Goal: Check status: Check status

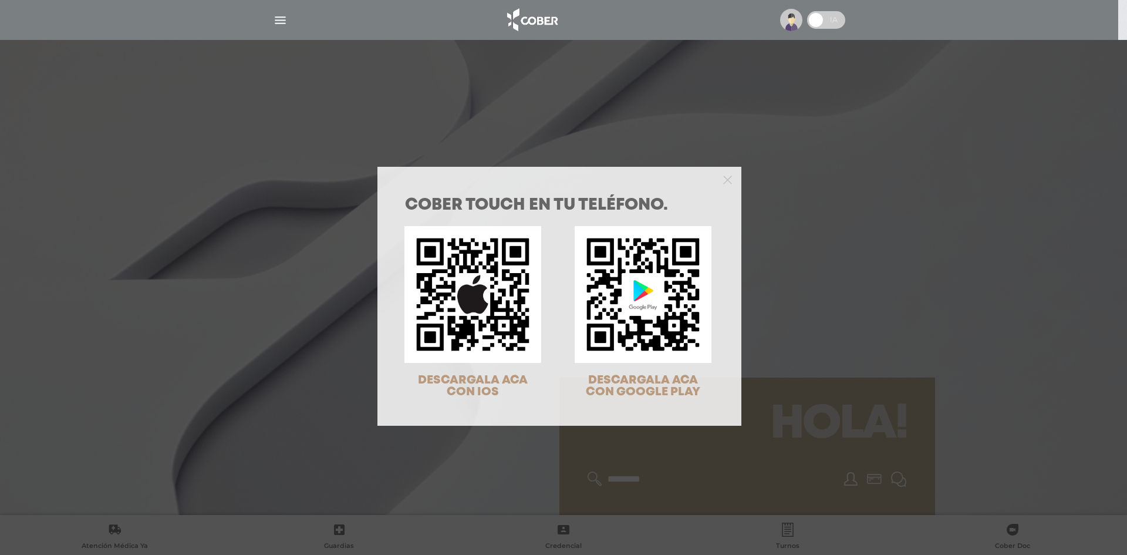
click at [711, 184] on div at bounding box center [559, 178] width 364 height 23
click at [723, 181] on icon "Close" at bounding box center [727, 180] width 9 height 9
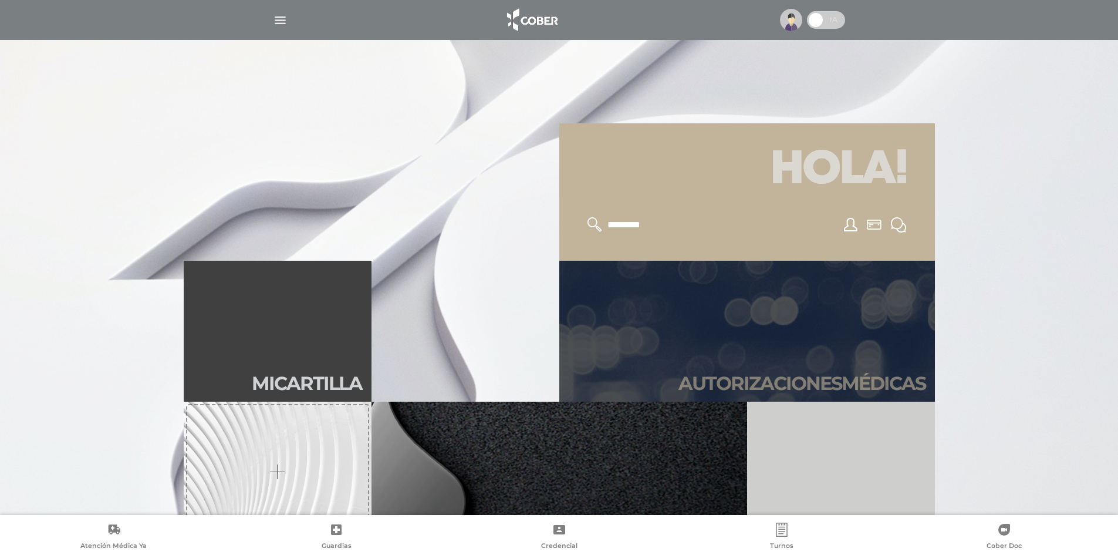
scroll to position [293, 0]
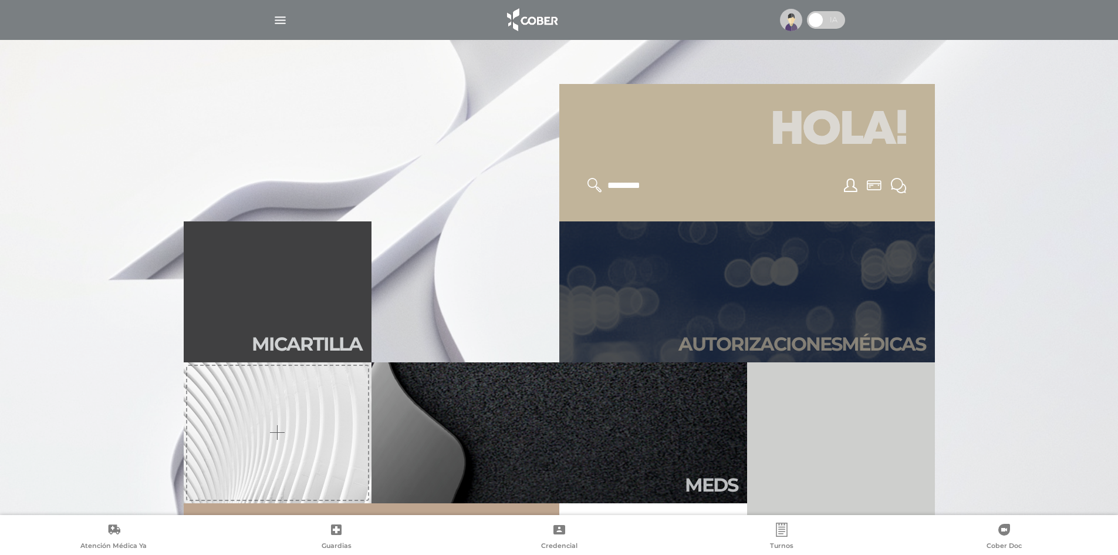
click at [787, 272] on link "Autori zaciones médicas" at bounding box center [747, 291] width 376 height 141
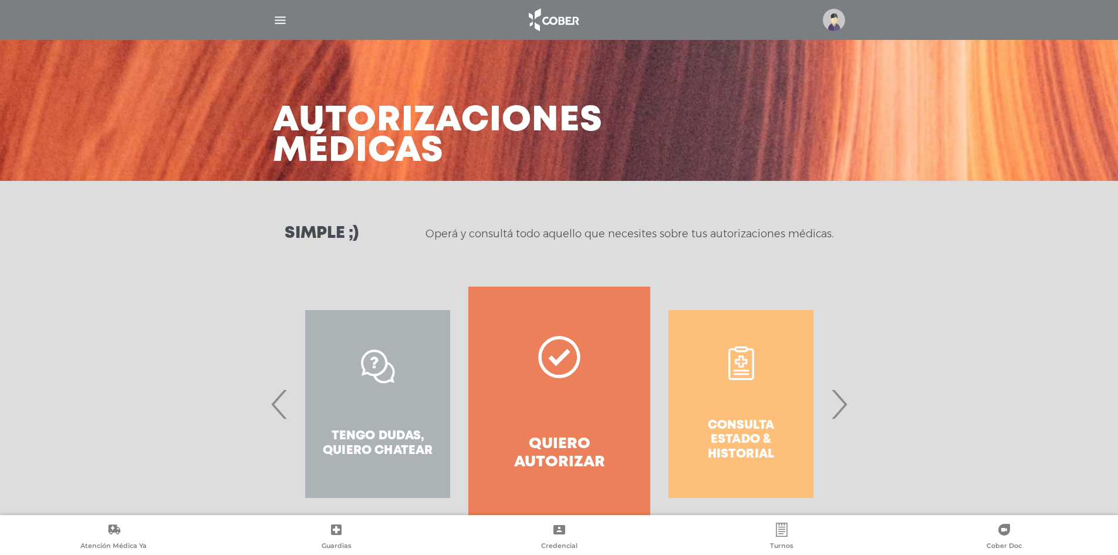
click at [854, 403] on div "Consulta estado & historial Prácticas de autorización automática Tengo dudas, q…" at bounding box center [559, 403] width 601 height 235
click at [846, 404] on span "›" at bounding box center [839, 403] width 23 height 63
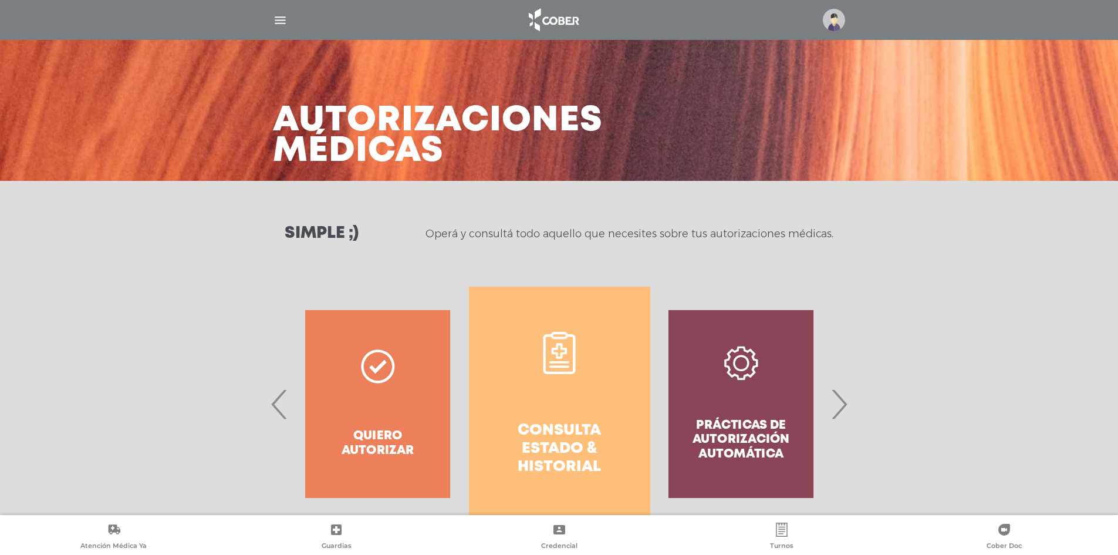
click at [616, 389] on link "Consulta estado & historial" at bounding box center [559, 403] width 181 height 235
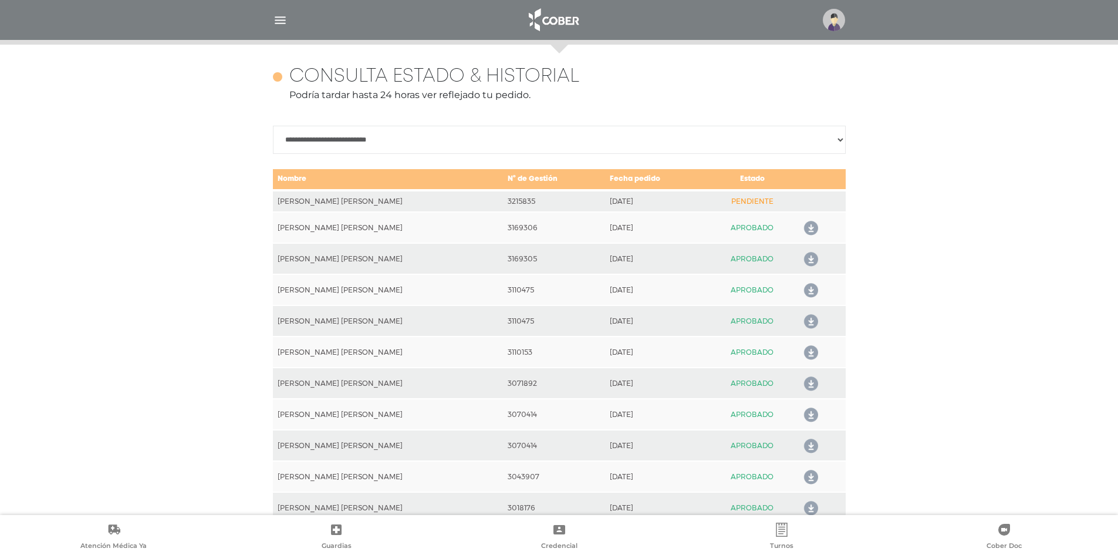
scroll to position [521, 0]
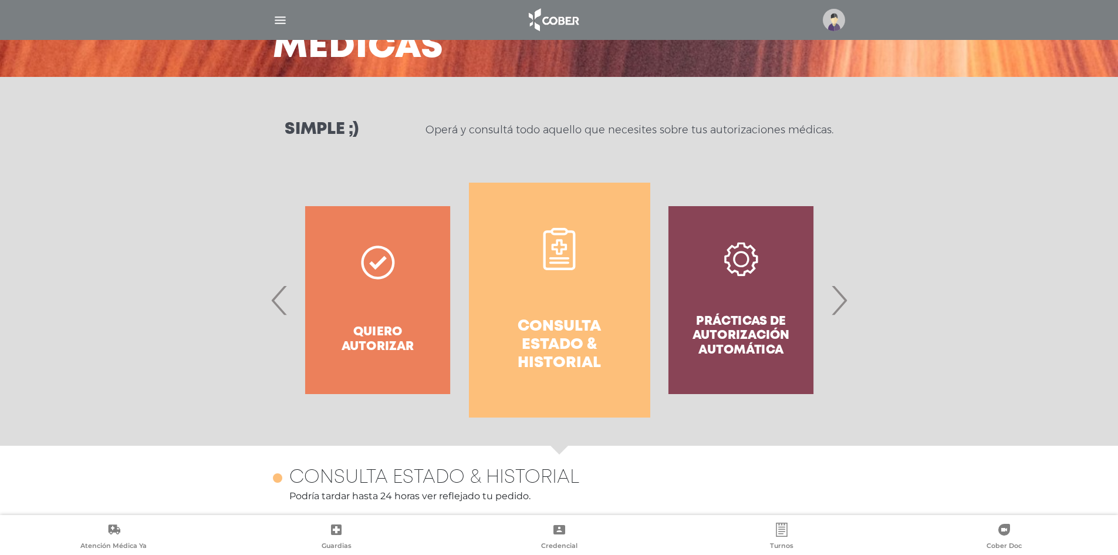
scroll to position [0, 0]
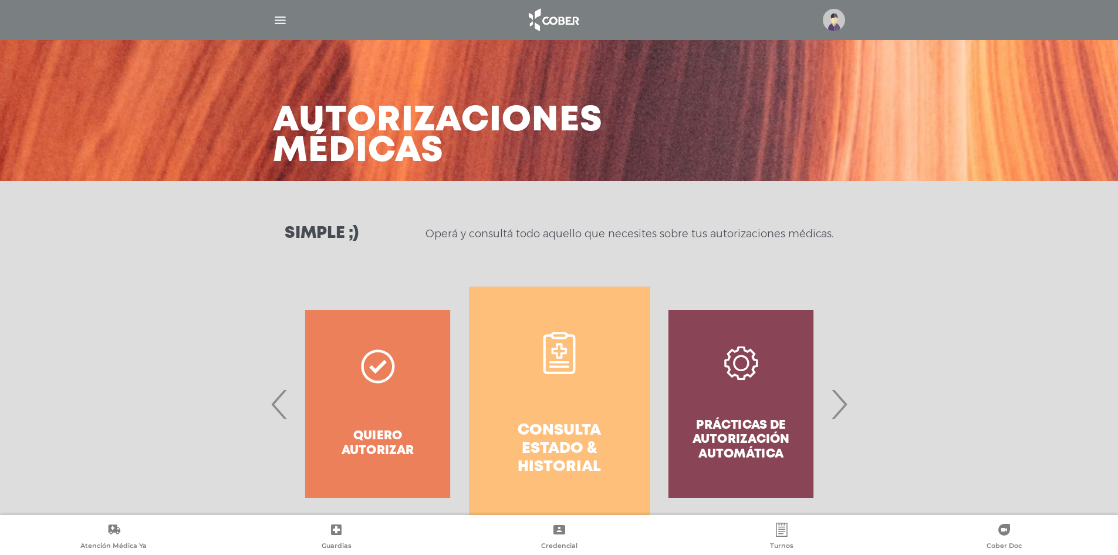
click at [564, 22] on img at bounding box center [553, 20] width 62 height 28
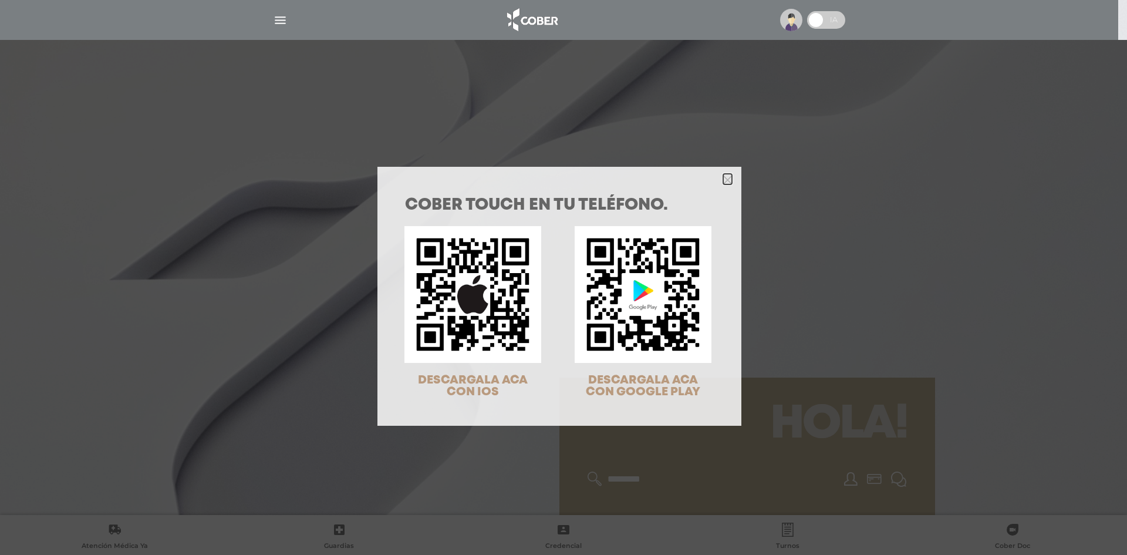
click at [724, 181] on polygon "Close" at bounding box center [727, 180] width 9 height 9
